Goal: Understand process/instructions: Learn how to perform a task or action

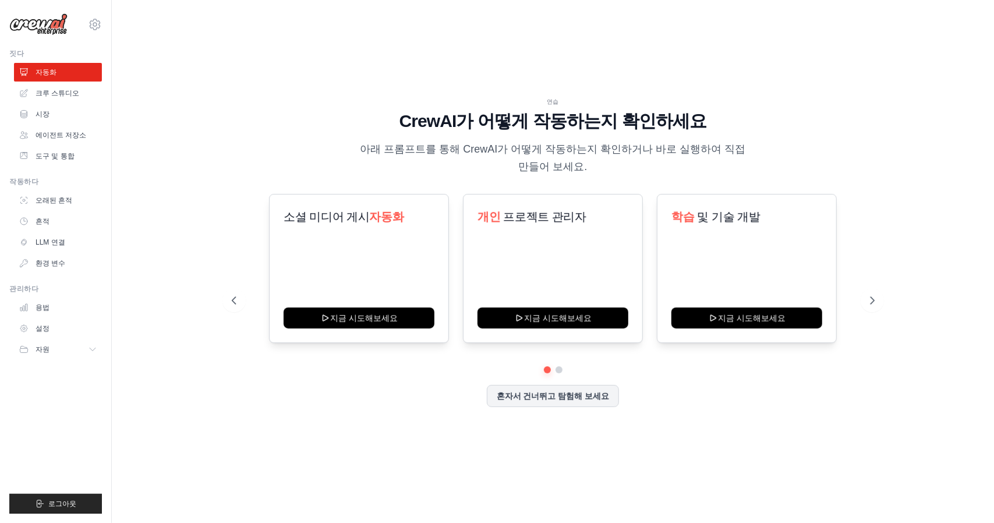
click at [721, 87] on div "연습 CrewAI가 어떻게 작동하는지 확인하세요 아래 프롬프트를 통해 CrewAI가 어떻게 작동하는지 확인하거나 바로 실행하여 직접 만들어 보…" at bounding box center [553, 262] width 845 height 500
click at [876, 305] on icon at bounding box center [874, 301] width 12 height 12
click at [238, 298] on button at bounding box center [234, 300] width 23 height 23
click at [740, 306] on div "학습 및 기술 개발 지금 시도해보세요" at bounding box center [747, 268] width 180 height 149
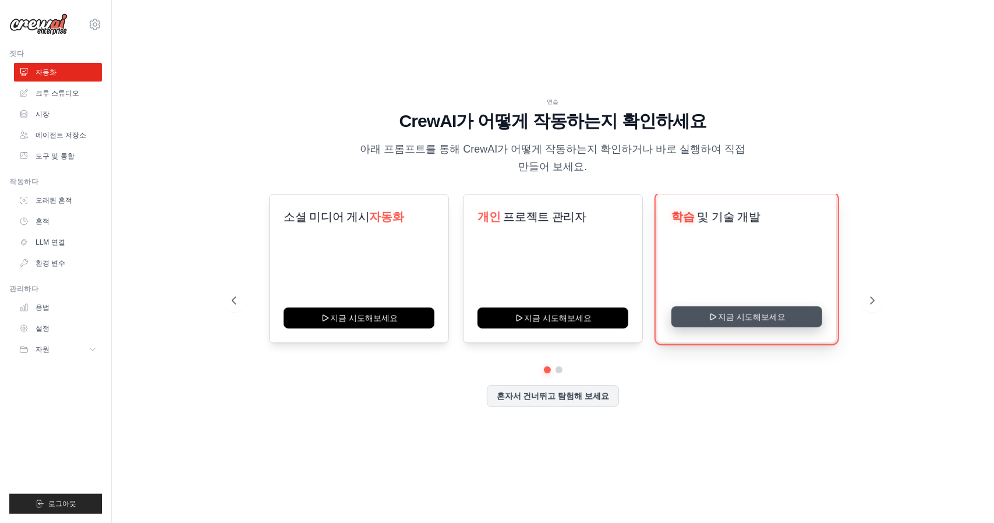
click at [743, 312] on button "지금 시도해보세요" at bounding box center [747, 316] width 151 height 21
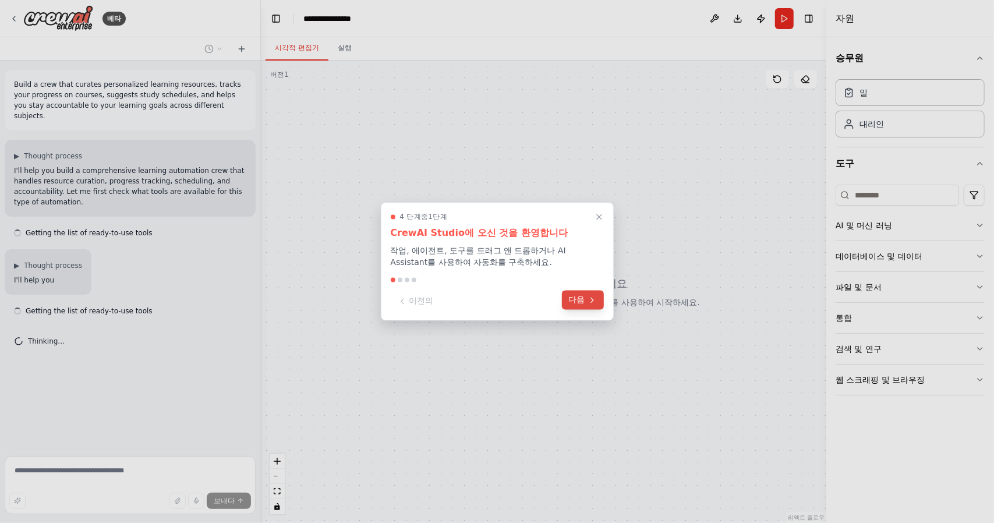
click at [579, 299] on font "다음" at bounding box center [577, 299] width 16 height 9
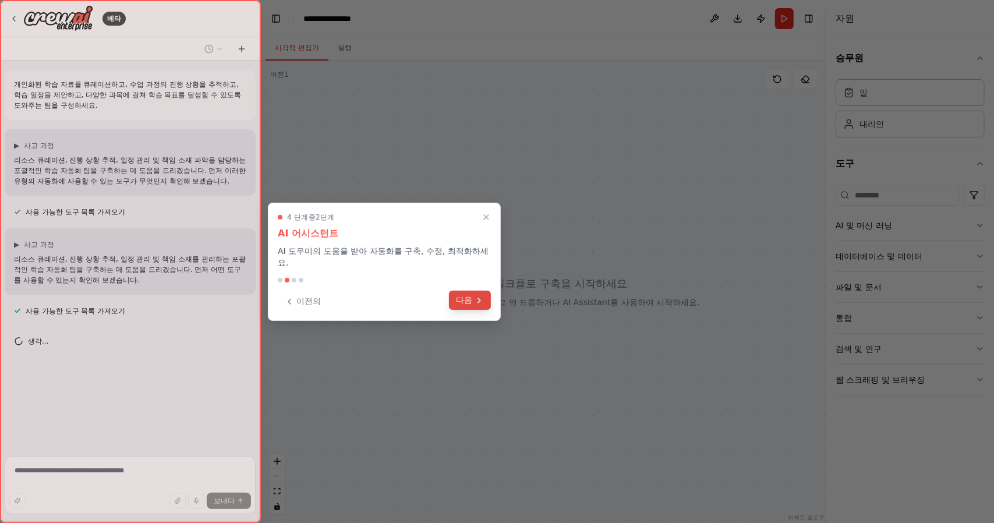
click at [473, 300] on button "다음" at bounding box center [470, 300] width 42 height 19
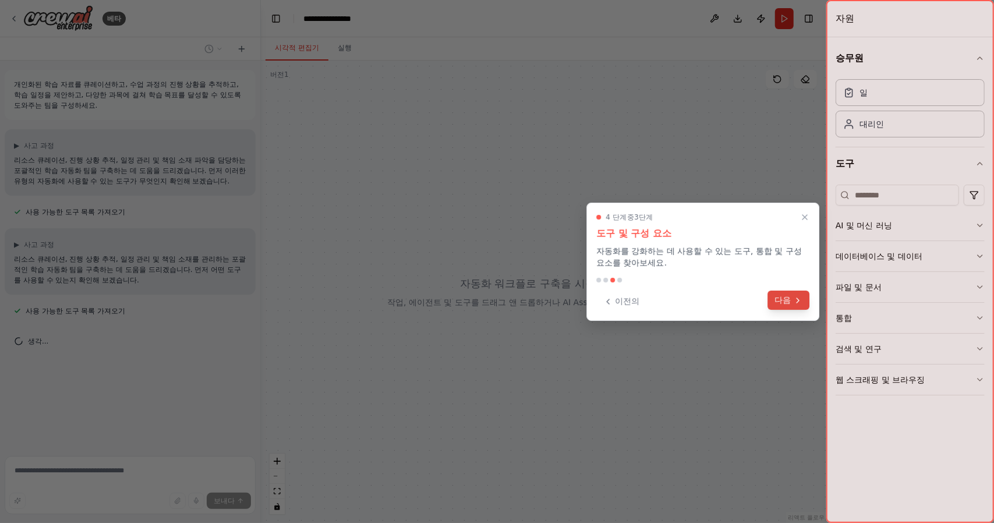
drag, startPoint x: 764, startPoint y: 300, endPoint x: 771, endPoint y: 299, distance: 7.6
click at [765, 300] on div "이전의 다음" at bounding box center [703, 301] width 213 height 19
click at [783, 299] on font "다음" at bounding box center [783, 301] width 16 height 9
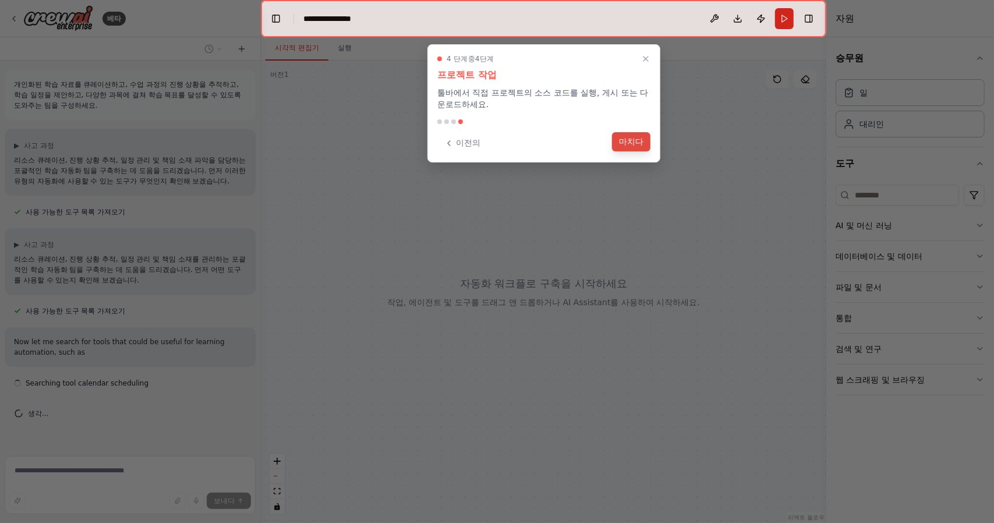
click at [629, 138] on font "마치다" at bounding box center [631, 141] width 24 height 9
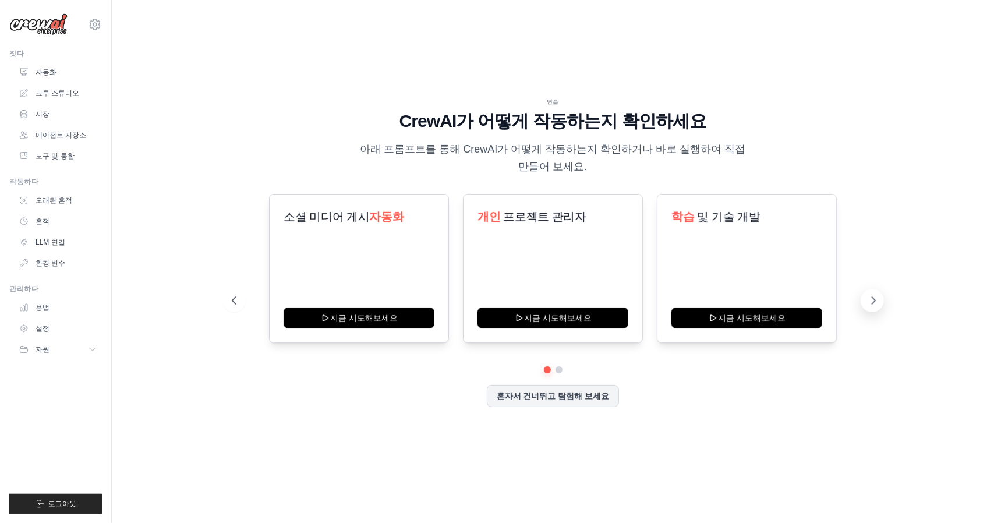
drag, startPoint x: 869, startPoint y: 304, endPoint x: 869, endPoint y: 292, distance: 12.2
click at [869, 305] on icon at bounding box center [874, 301] width 12 height 12
click at [866, 129] on div "연습 CrewAI가 어떻게 작동하는지 확인하세요 아래 프롬프트를 통해 CrewAI가 어떻게 작동하는지 확인하거나 바로 실행하여 직접 만들어 보…" at bounding box center [553, 136] width 643 height 78
